Goal: Check status: Check status

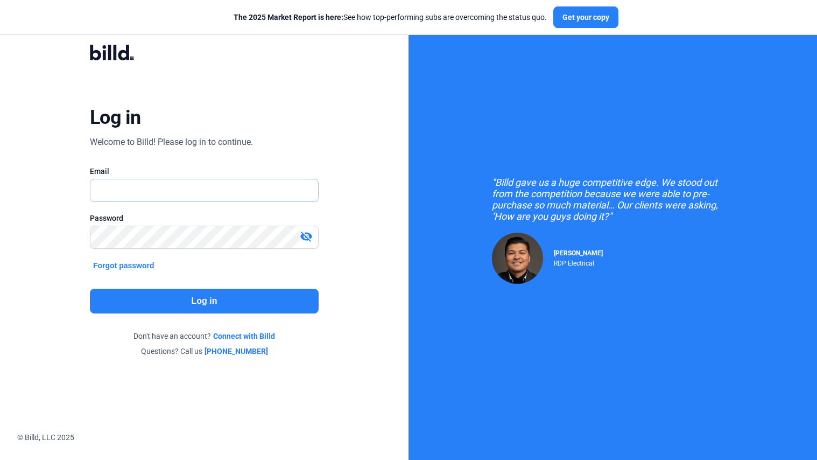
click at [162, 187] on input "text" at bounding box center [198, 190] width 216 height 22
type input "[PERSON_NAME][EMAIL_ADDRESS][DOMAIN_NAME]"
click at [201, 296] on button "Log in" at bounding box center [204, 300] width 229 height 25
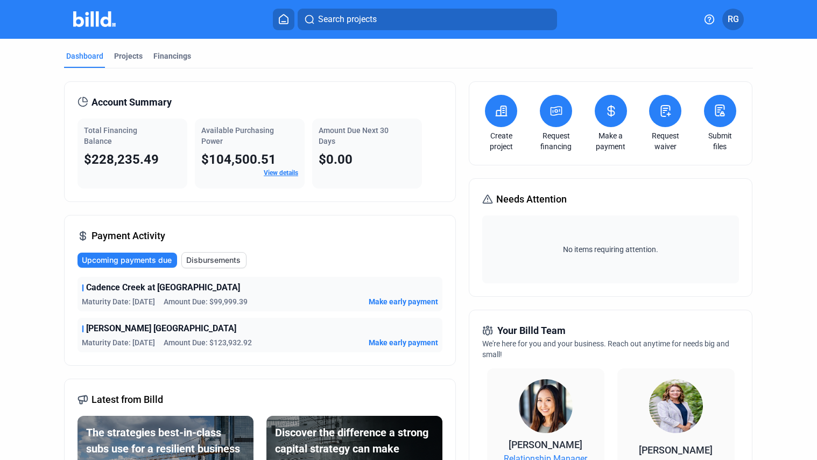
click at [285, 170] on link "View details" at bounding box center [281, 173] width 34 height 8
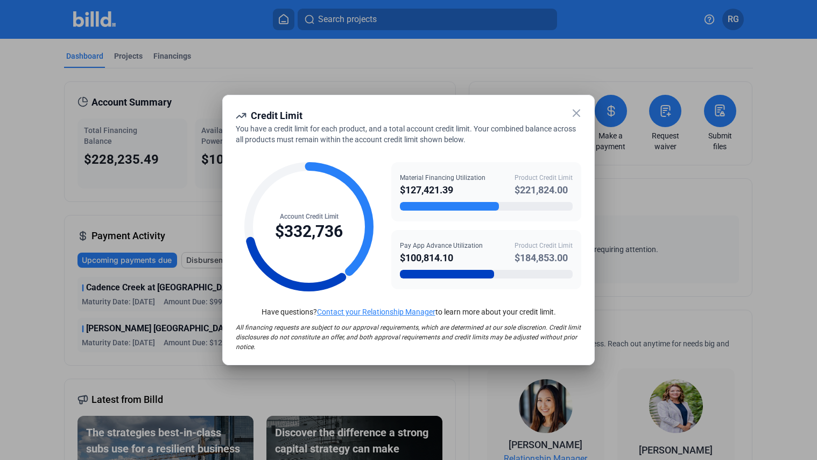
click at [575, 116] on icon at bounding box center [576, 113] width 13 height 13
